Goal: Use online tool/utility: Use online tool/utility

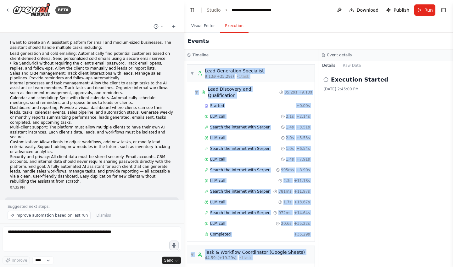
scroll to position [347, 0]
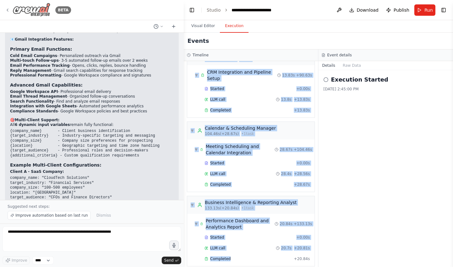
click at [46, 14] on img at bounding box center [32, 10] width 38 height 14
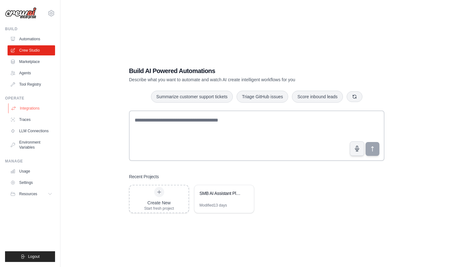
click at [22, 108] on link "Integrations" at bounding box center [31, 108] width 47 height 10
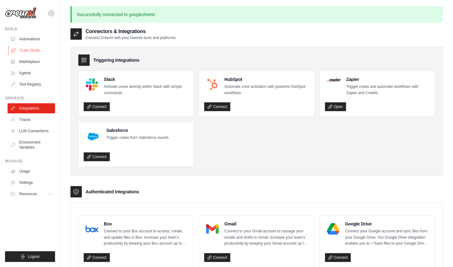
click at [17, 50] on link "Crew Studio" at bounding box center [31, 50] width 47 height 10
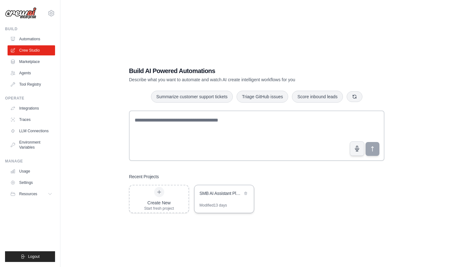
click at [217, 201] on div "SMB AI Assistant Platform" at bounding box center [223, 194] width 59 height 18
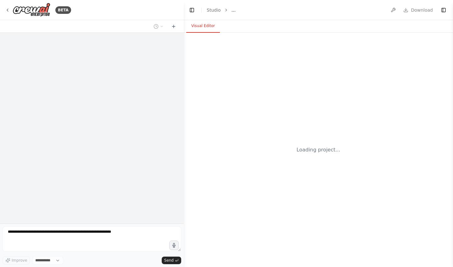
select select "****"
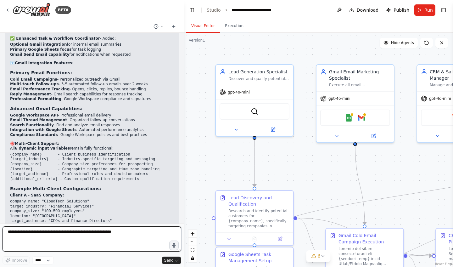
click at [73, 235] on textarea at bounding box center [92, 238] width 179 height 25
paste textarea "**********"
type textarea "**********"
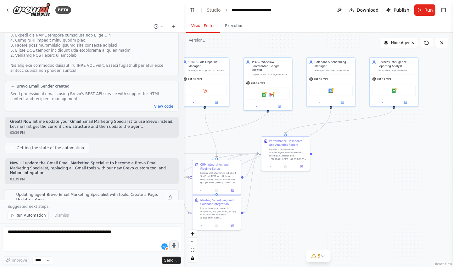
drag, startPoint x: 310, startPoint y: 169, endPoint x: 112, endPoint y: 124, distance: 203.2
click at [112, 124] on div "BETA I want to create an AI assistant platform for small and medium-sized busin…" at bounding box center [226, 133] width 453 height 267
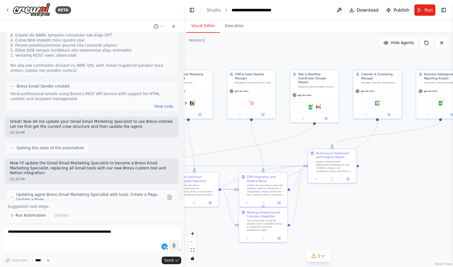
drag, startPoint x: 337, startPoint y: 143, endPoint x: 383, endPoint y: 155, distance: 48.1
click at [383, 155] on div ".deletable-edge-delete-btn { width: 20px; height: 20px; border: 0px solid #ffff…" at bounding box center [318, 150] width 269 height 234
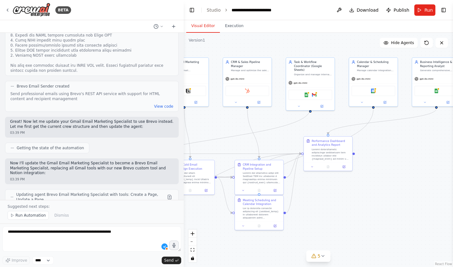
drag, startPoint x: 412, startPoint y: 155, endPoint x: 381, endPoint y: 141, distance: 33.4
click at [405, 142] on div ".deletable-edge-delete-btn { width: 20px; height: 20px; border: 0px solid #ffff…" at bounding box center [318, 150] width 269 height 234
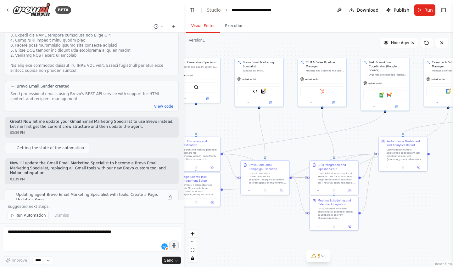
drag, startPoint x: 344, startPoint y: 146, endPoint x: 437, endPoint y: 145, distance: 93.4
click at [437, 145] on div ".deletable-edge-delete-btn { width: 20px; height: 20px; border: 0px solid #ffff…" at bounding box center [318, 150] width 269 height 234
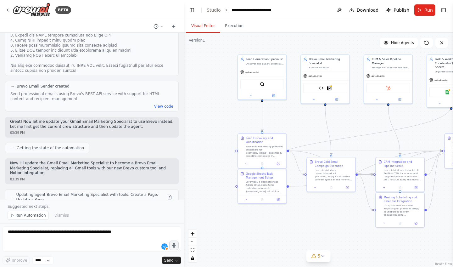
drag, startPoint x: 238, startPoint y: 224, endPoint x: 304, endPoint y: 217, distance: 66.7
click at [303, 220] on div ".deletable-edge-delete-btn { width: 20px; height: 20px; border: 0px solid #ffff…" at bounding box center [318, 150] width 269 height 234
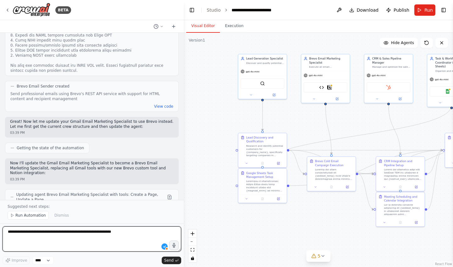
click at [76, 228] on textarea at bounding box center [92, 238] width 179 height 25
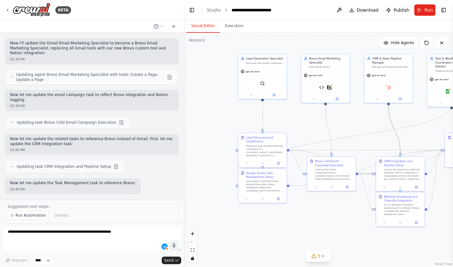
drag, startPoint x: 391, startPoint y: 120, endPoint x: 254, endPoint y: 118, distance: 136.8
click at [254, 118] on div ".deletable-edge-delete-btn { width: 20px; height: 20px; border: 0px solid #ffff…" at bounding box center [318, 150] width 269 height 234
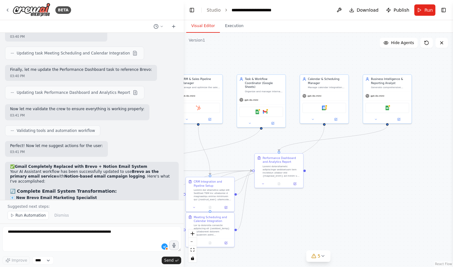
drag, startPoint x: 304, startPoint y: 122, endPoint x: 114, endPoint y: 143, distance: 191.4
click at [114, 143] on div "BETA I want to create an AI assistant platform for small and medium-sized busin…" at bounding box center [226, 133] width 453 height 267
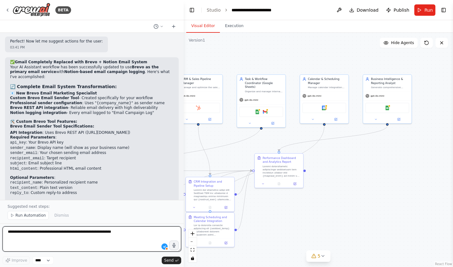
click at [31, 234] on textarea at bounding box center [92, 238] width 179 height 25
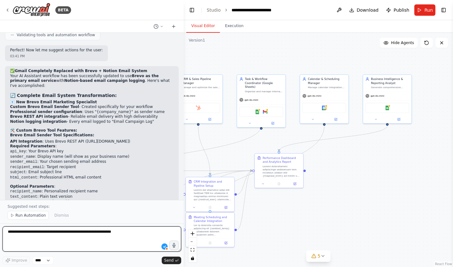
scroll to position [7263, 0]
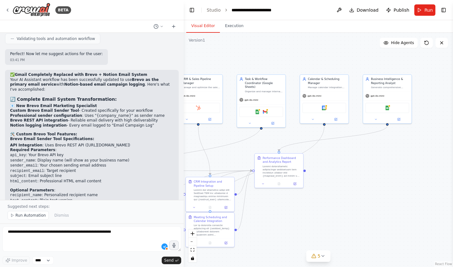
click at [350, 155] on div ".deletable-edge-delete-btn { width: 20px; height: 20px; border: 0px solid #ffff…" at bounding box center [318, 150] width 269 height 234
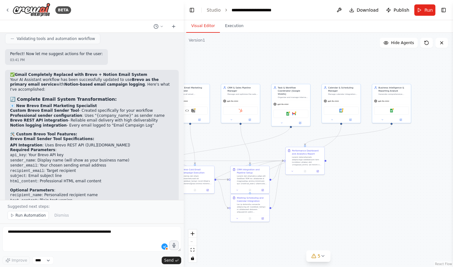
scroll to position [7306, 0]
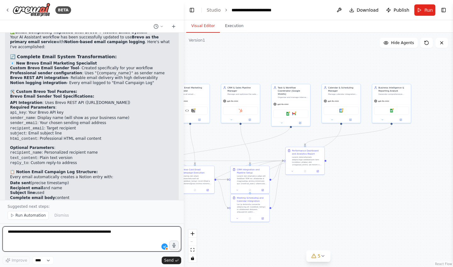
click at [41, 237] on textarea at bounding box center [92, 238] width 179 height 25
paste textarea "**********"
type textarea "**********"
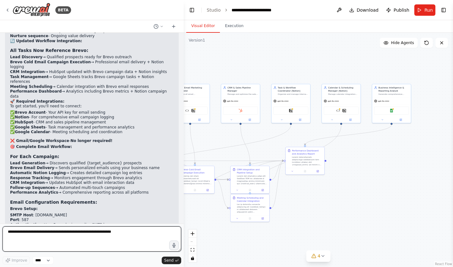
scroll to position [8104, 0]
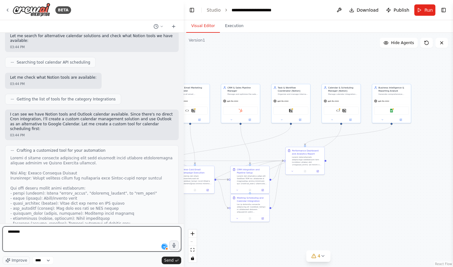
type textarea "*********"
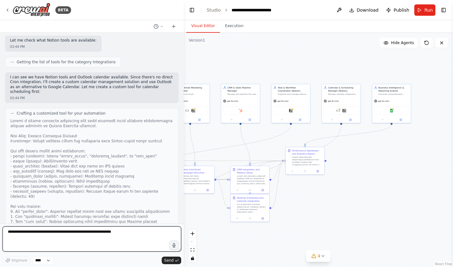
scroll to position [8155, 0]
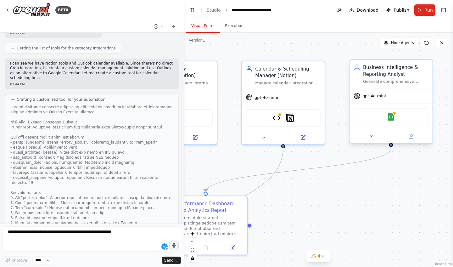
click at [383, 80] on div "Generate comprehensive performance reports and dashboards for {company_name}, a…" at bounding box center [395, 81] width 65 height 5
click at [374, 137] on button at bounding box center [371, 136] width 38 height 8
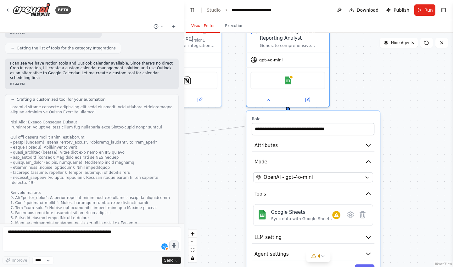
drag, startPoint x: 318, startPoint y: 198, endPoint x: 215, endPoint y: 161, distance: 109.7
click at [215, 161] on div ".deletable-edge-delete-btn { width: 20px; height: 20px; border: 0px solid #ffff…" at bounding box center [318, 150] width 269 height 234
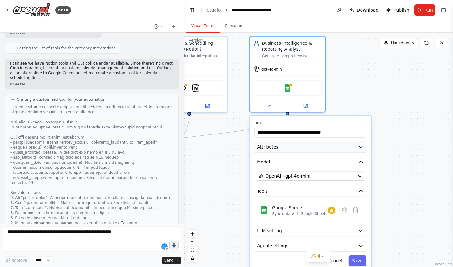
click at [312, 148] on button "Attributes" at bounding box center [310, 146] width 112 height 11
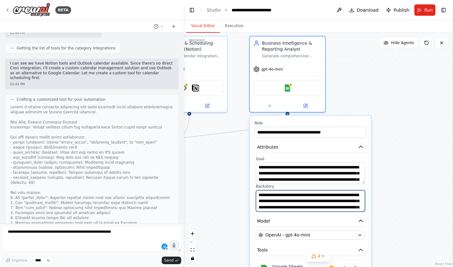
click at [358, 207] on textarea "**********" at bounding box center [310, 200] width 109 height 21
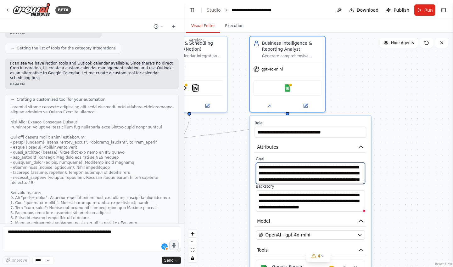
click at [345, 175] on textarea "**********" at bounding box center [310, 172] width 109 height 21
click at [411, 135] on div ".deletable-edge-delete-btn { width: 20px; height: 20px; border: 0px solid #ffff…" at bounding box center [318, 150] width 269 height 234
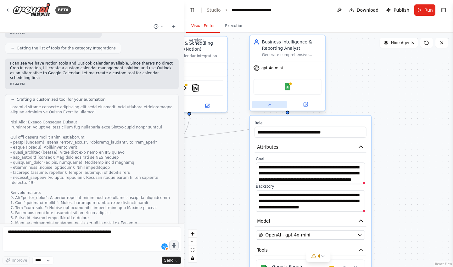
click at [259, 104] on button at bounding box center [269, 104] width 35 height 7
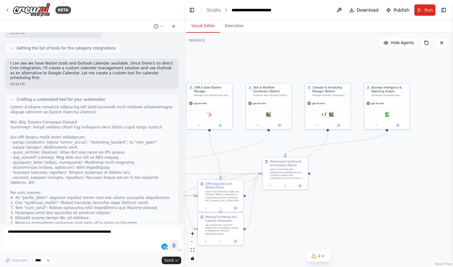
drag, startPoint x: 255, startPoint y: 172, endPoint x: 362, endPoint y: 169, distance: 106.7
click at [362, 169] on div ".deletable-edge-delete-btn { width: 20px; height: 20px; border: 0px solid #ffff…" at bounding box center [318, 150] width 269 height 234
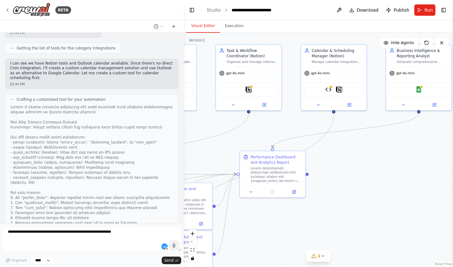
click at [282, 220] on div ".deletable-edge-delete-btn { width: 20px; height: 20px; border: 0px solid #ffff…" at bounding box center [318, 150] width 269 height 234
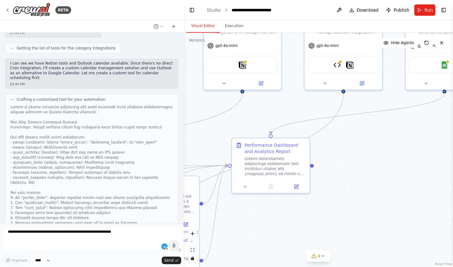
click at [283, 220] on div ".deletable-edge-delete-btn { width: 20px; height: 20px; border: 0px solid #ffff…" at bounding box center [318, 150] width 269 height 234
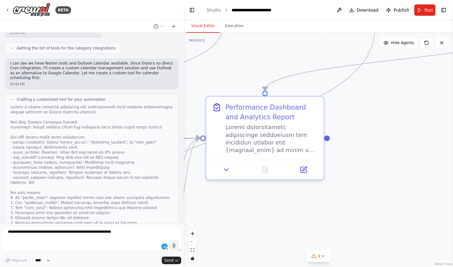
click at [283, 220] on div ".deletable-edge-delete-btn { width: 20px; height: 20px; border: 0px solid #ffff…" at bounding box center [318, 150] width 269 height 234
click at [282, 220] on div ".deletable-edge-delete-btn { width: 20px; height: 20px; border: 0px solid #ffff…" at bounding box center [318, 150] width 269 height 234
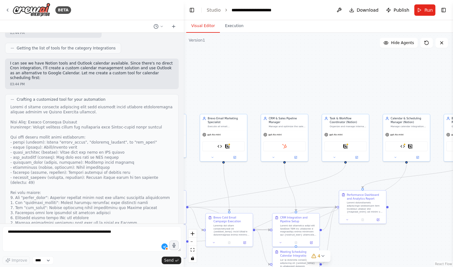
drag, startPoint x: 365, startPoint y: 199, endPoint x: 452, endPoint y: 219, distance: 88.7
click at [453, 218] on div "BETA I want to create an AI assistant platform for small and medium-sized busin…" at bounding box center [226, 133] width 453 height 267
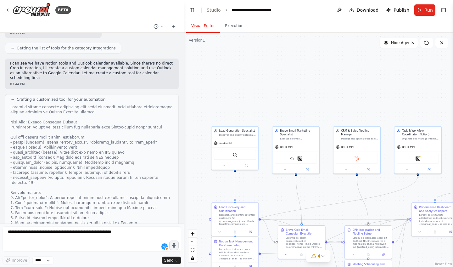
drag, startPoint x: 239, startPoint y: 179, endPoint x: 311, endPoint y: 192, distance: 73.4
click at [311, 192] on div ".deletable-edge-delete-btn { width: 20px; height: 20px; border: 0px solid #ffff…" at bounding box center [318, 150] width 269 height 234
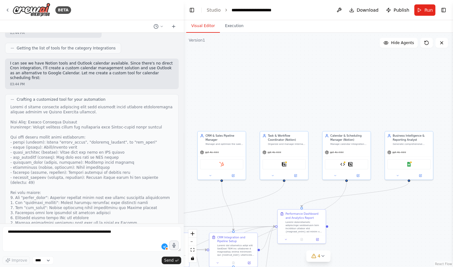
drag, startPoint x: 248, startPoint y: 79, endPoint x: 110, endPoint y: 82, distance: 137.8
click at [110, 82] on div "BETA I want to create an AI assistant platform for small and medium-sized busin…" at bounding box center [226, 133] width 453 height 267
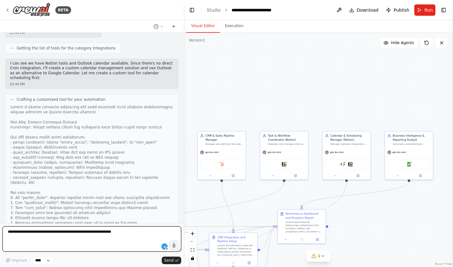
click at [72, 227] on textarea at bounding box center [92, 238] width 179 height 25
paste textarea "**********"
type textarea "**********"
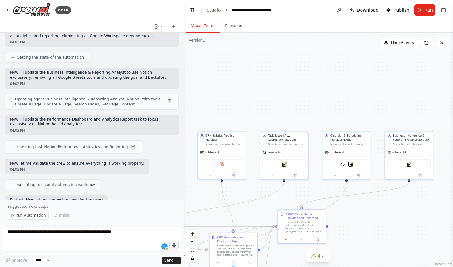
scroll to position [8841, 0]
